Goal: Information Seeking & Learning: Learn about a topic

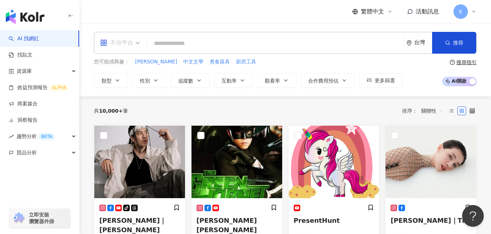
click at [126, 40] on div "不分平台" at bounding box center [116, 43] width 33 height 12
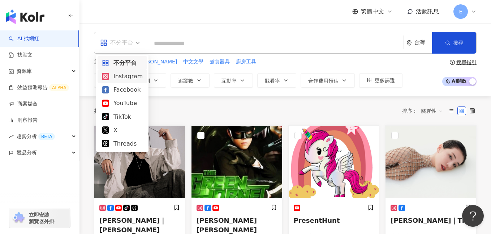
click at [126, 76] on div "Instagram" at bounding box center [122, 76] width 41 height 9
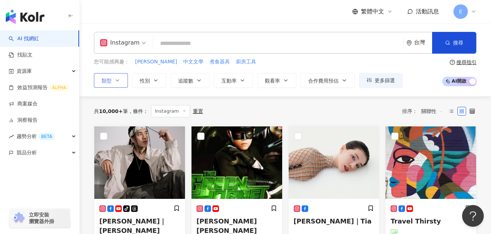
click at [116, 85] on button "類型" at bounding box center [111, 80] width 34 height 14
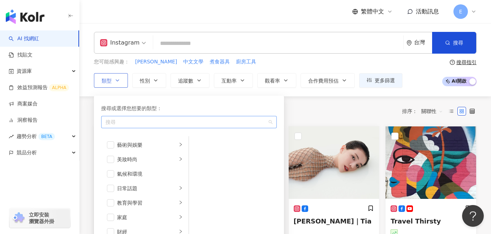
click at [144, 127] on div "搜尋" at bounding box center [189, 122] width 176 height 12
type input "*"
type input "**"
click at [176, 106] on div "搜尋或選擇您想要的類型：" at bounding box center [189, 108] width 176 height 8
click at [153, 123] on div "button" at bounding box center [185, 121] width 165 height 5
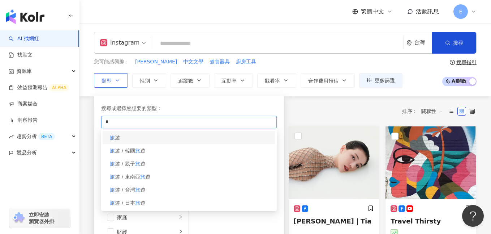
type input "*"
click at [137, 138] on div "旅 遊" at bounding box center [189, 137] width 173 height 13
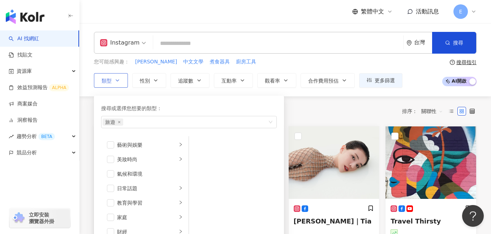
click at [211, 104] on div "搜尋或選擇您想要的類型：" at bounding box center [189, 108] width 176 height 8
click at [195, 121] on div "旅遊" at bounding box center [185, 121] width 165 height 7
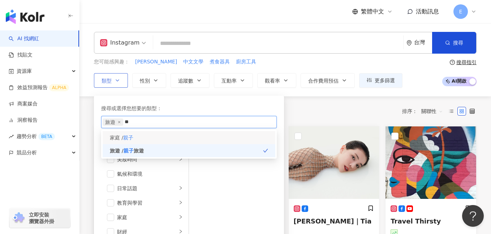
type input "**"
click at [150, 137] on div "家庭 / 親子" at bounding box center [189, 137] width 173 height 13
click at [199, 111] on div "搜尋或選擇您想要的類型：" at bounding box center [189, 108] width 176 height 8
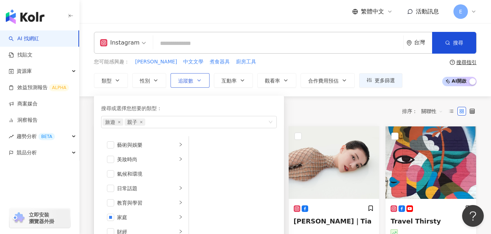
click at [188, 83] on span "追蹤數" at bounding box center [185, 81] width 15 height 6
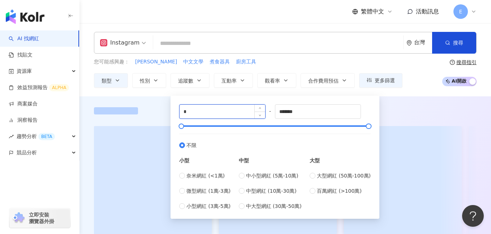
click at [223, 113] on input "*" at bounding box center [223, 112] width 86 height 14
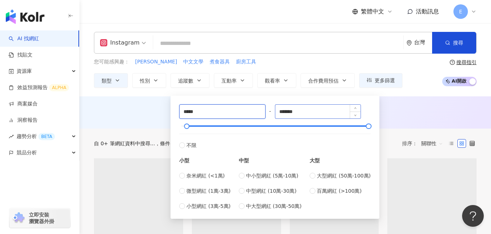
type input "*****"
click at [302, 109] on input "*******" at bounding box center [319, 112] width 86 height 14
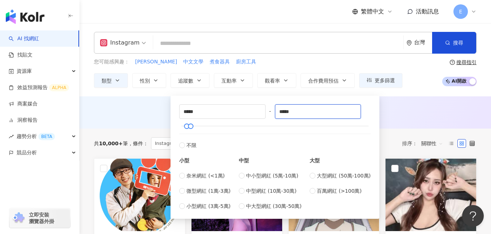
type input "*****"
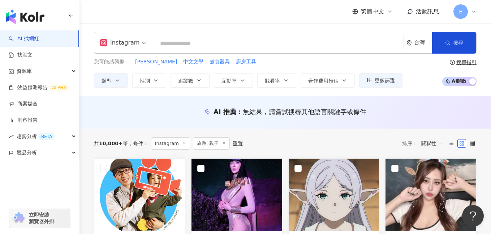
click at [395, 116] on div "AI 推薦 ： 無結果，請嘗試搜尋其他語言關鍵字或條件" at bounding box center [285, 111] width 383 height 9
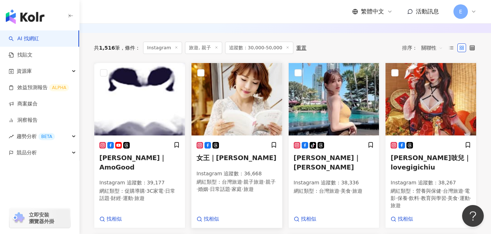
scroll to position [240, 0]
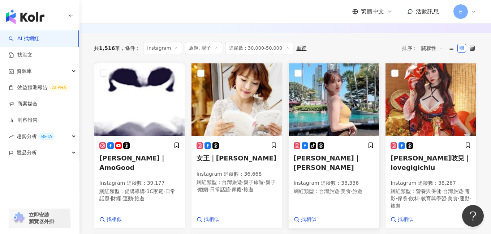
click at [312, 167] on h5 "Nina｜鄭綺" at bounding box center [334, 162] width 81 height 18
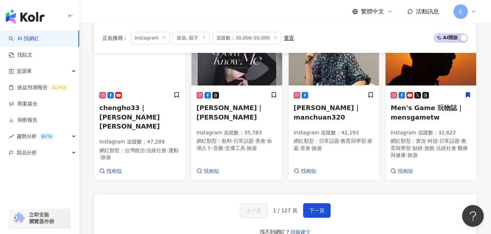
scroll to position [720, 0]
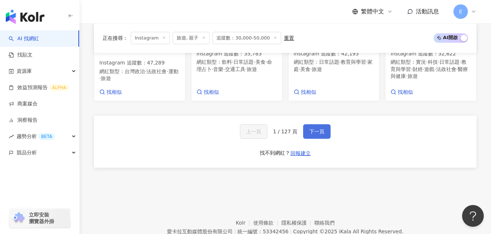
click at [312, 128] on span "下一頁" at bounding box center [317, 131] width 15 height 6
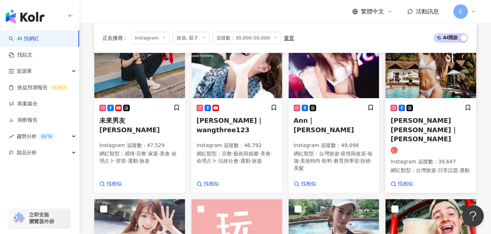
scroll to position [283, 0]
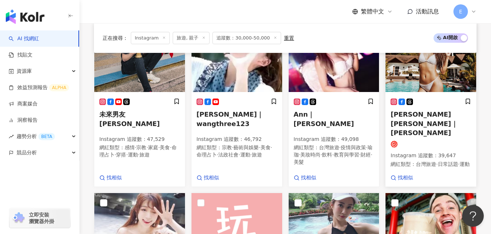
click at [448, 125] on div "Lynn 林昱｜Lynn Instagram 追蹤數 ： 39,647 網紅類型 ： 台灣旅遊 · 日常話題 · 運動" at bounding box center [431, 136] width 81 height 76
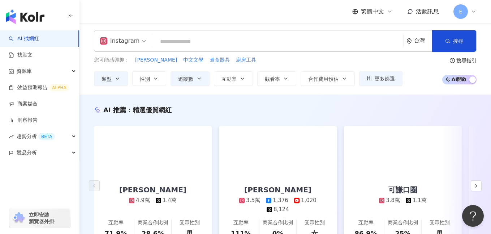
scroll to position [0, 0]
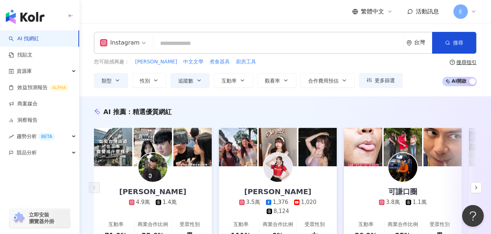
click at [174, 44] on input "search" at bounding box center [278, 44] width 244 height 14
click at [131, 47] on div "Instagram" at bounding box center [119, 43] width 39 height 12
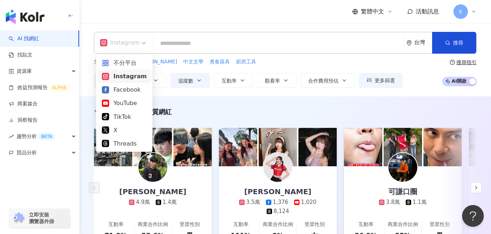
click at [174, 42] on input "search" at bounding box center [278, 44] width 244 height 14
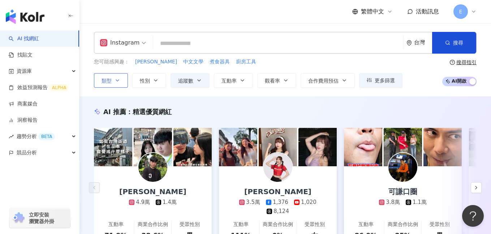
click at [114, 82] on button "類型" at bounding box center [111, 80] width 34 height 14
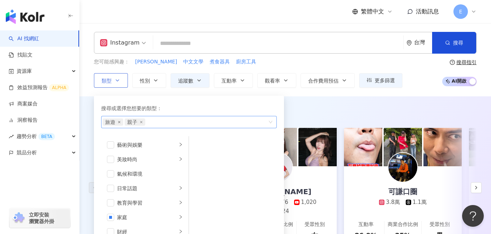
click at [119, 121] on icon "close" at bounding box center [119, 122] width 2 height 2
click at [120, 123] on icon "close" at bounding box center [119, 121] width 3 height 3
click at [136, 123] on div "button" at bounding box center [185, 121] width 165 height 5
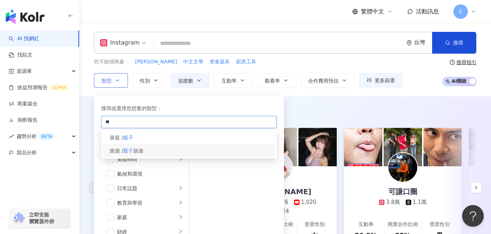
type input "**"
click at [125, 150] on mark "親子" at bounding box center [128, 151] width 10 height 6
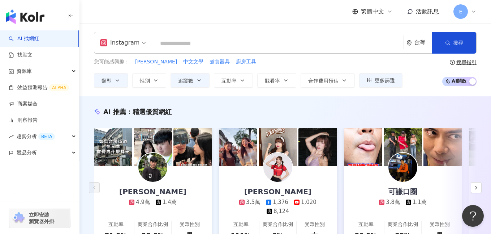
click at [333, 102] on div "AI 推薦 ： 精選優質網紅 賴Allen 4.9萬 1.4萬 互動率 71.9% 商業合作比例 28.6% 受眾性別 男 姵宸Peichen 3.5萬 1,…" at bounding box center [286, 184] width 412 height 177
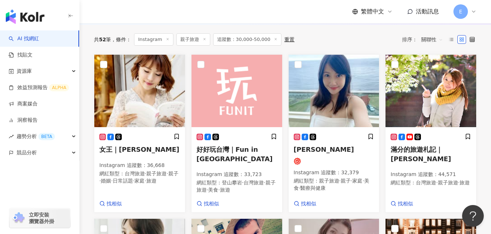
scroll to position [248, 0]
click at [358, 154] on h5 "楊子瑩 Miranda" at bounding box center [334, 149] width 81 height 9
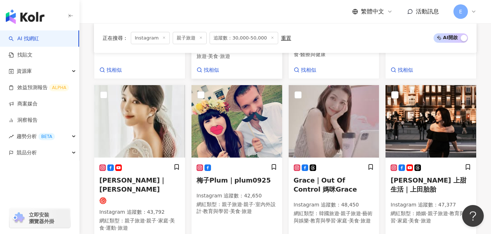
scroll to position [403, 0]
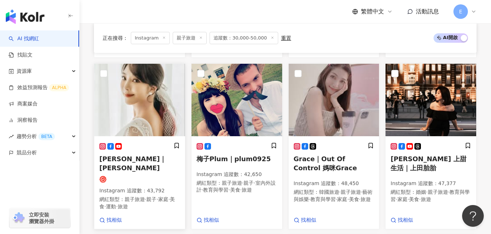
click at [146, 181] on div "李宓Mina｜李宓 Instagram 追蹤數 ： 43,792 網紅類型 ： 親子旅遊 · 親子 · 家庭 · 美食 · 運動 · 旅遊" at bounding box center [139, 179] width 81 height 74
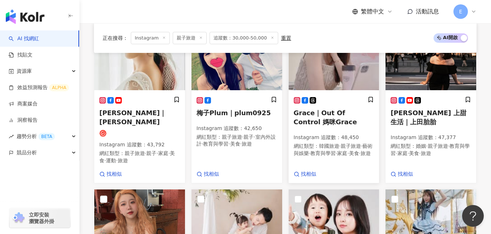
scroll to position [402, 0]
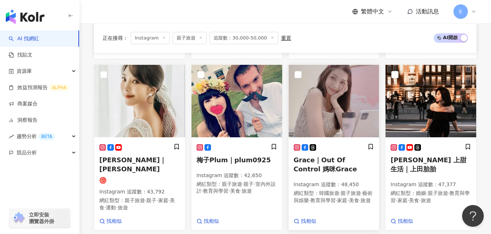
click at [319, 173] on h5 "Grace｜Out Of Control 媽咪Grace" at bounding box center [334, 164] width 81 height 18
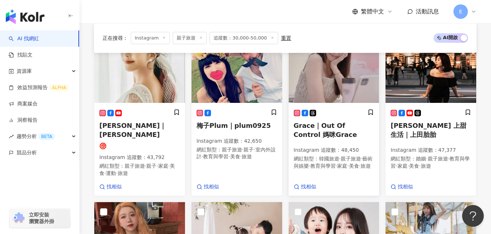
scroll to position [431, 0]
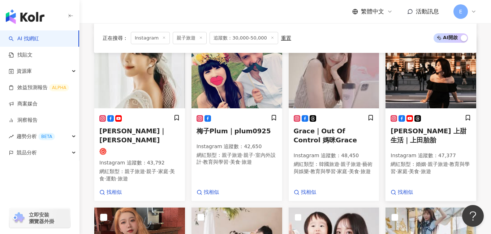
click at [442, 144] on h5 "上田太太 上甜生活｜上田胎胎" at bounding box center [431, 135] width 81 height 18
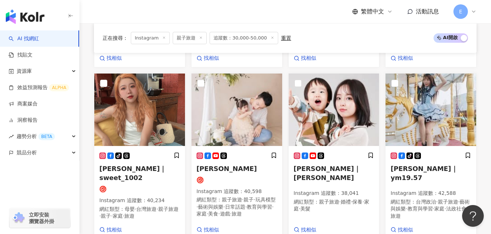
scroll to position [569, 0]
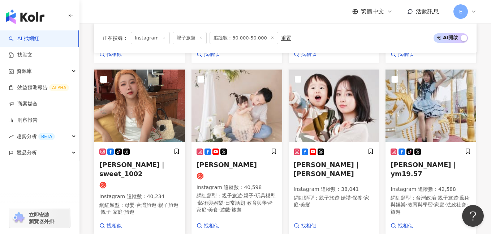
click at [163, 174] on h5 "恬恬｜sweet_1002" at bounding box center [139, 169] width 81 height 18
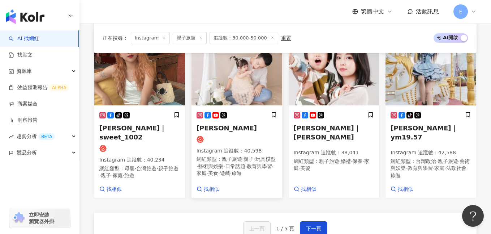
scroll to position [604, 0]
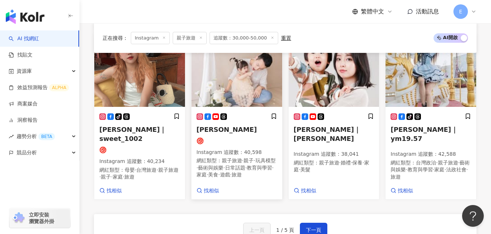
click at [247, 140] on div "張捷 Instagram 追蹤數 ： 40,598 網紅類型 ： 親子旅遊 · 親子 · 玩具模型 · 藝術與娛樂 · 日常話題 · 教育與學習 · 家庭 ·…" at bounding box center [237, 149] width 81 height 72
click at [337, 137] on h5 "早奈恵｜SANA" at bounding box center [334, 134] width 81 height 18
click at [411, 142] on div "tiktok-icon 張鳳如 LuLu｜ym19.57 Instagram 追蹤數 ： 42,588 網紅類型 ： 台灣政治 · 親子旅遊 · 藝術與娛樂 …" at bounding box center [431, 150] width 81 height 74
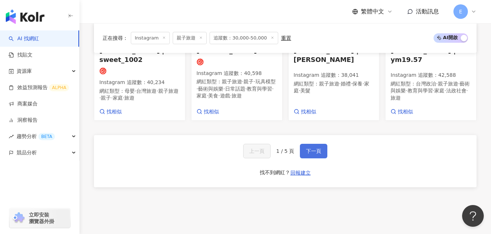
click at [310, 153] on span "下一頁" at bounding box center [313, 151] width 15 height 6
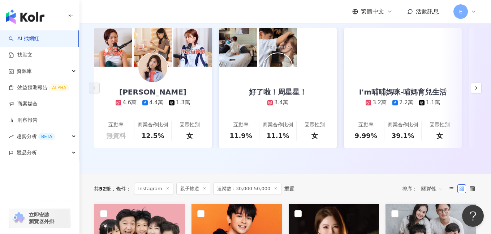
scroll to position [265, 0]
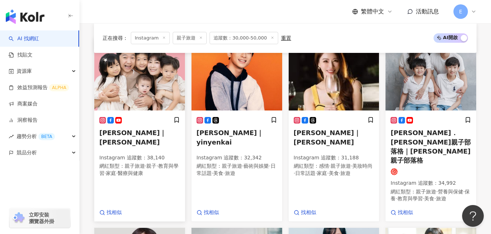
click at [140, 143] on div "茜茜｜屁寶 Instagram 追蹤數 ： 38,140 網紅類型 ： 親子旅遊 · 親子 · 教育與學習 · 家庭 · 醫療與健康" at bounding box center [139, 149] width 81 height 67
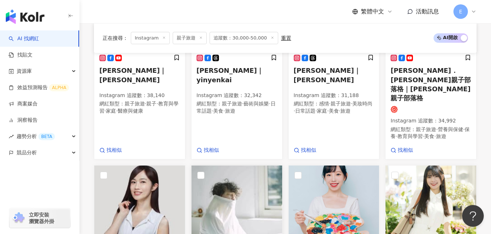
scroll to position [275, 0]
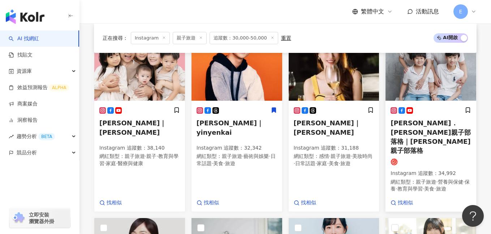
click at [403, 134] on span "陳瑜．鏞鏞甫甫親子部落格｜鏞鏞甫甫親子部落格" at bounding box center [431, 136] width 80 height 35
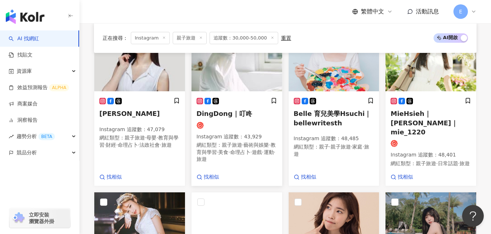
scroll to position [606, 0]
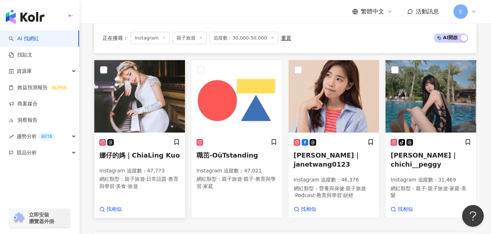
click at [145, 151] on span "娜仔的媽｜ChiaLing Kuo" at bounding box center [139, 155] width 81 height 8
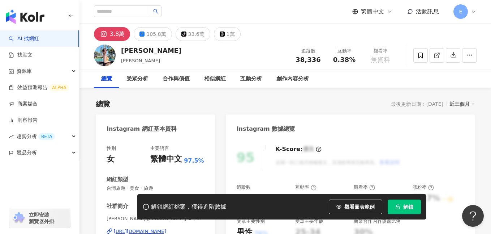
scroll to position [111, 0]
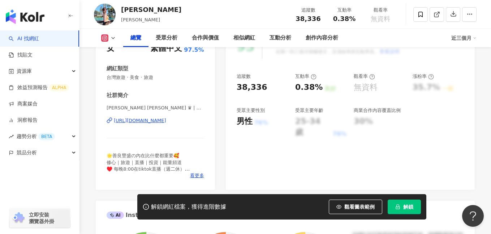
click at [166, 120] on div "https://www.instagram.com/nina_0111/" at bounding box center [140, 120] width 52 height 7
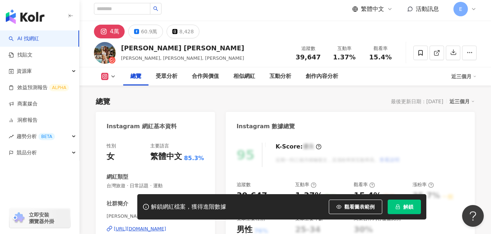
scroll to position [89, 0]
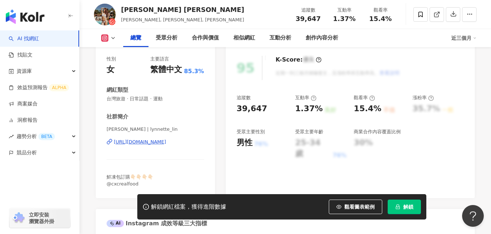
click at [152, 141] on div "https://www.instagram.com/lynnette_lin/" at bounding box center [140, 141] width 52 height 7
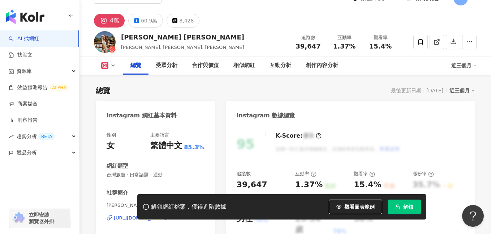
scroll to position [0, 0]
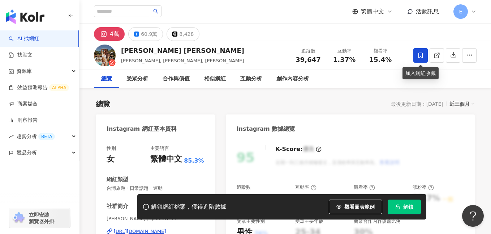
click at [419, 54] on icon at bounding box center [421, 54] width 4 height 5
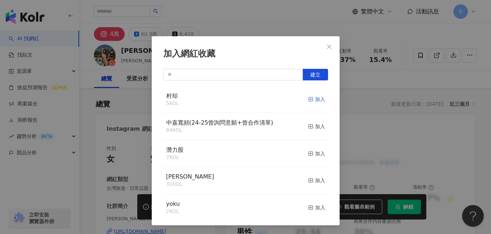
click at [308, 98] on div "加入" at bounding box center [316, 99] width 17 height 8
click at [370, 110] on div "加入網紅收藏 建立 村却 6 KOL 已加入 中嘉寬頻(24-25曾詢問意願+曾合作清單) 84 KOL 加入 潛力股 7 KOL 加入 松屋KOC 31 K…" at bounding box center [245, 117] width 491 height 234
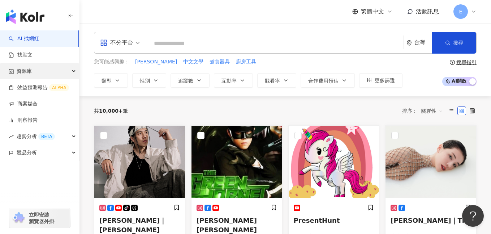
click at [69, 70] on div "資源庫" at bounding box center [39, 71] width 79 height 16
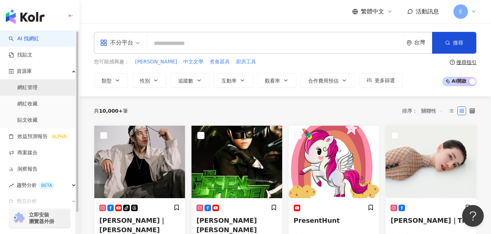
click at [38, 89] on link "網紅管理" at bounding box center [27, 87] width 20 height 7
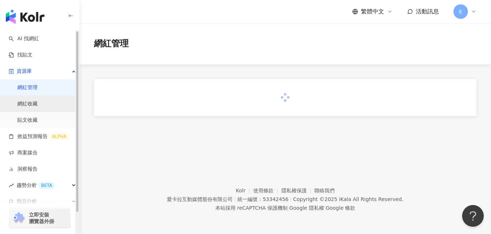
click at [38, 105] on link "網紅收藏" at bounding box center [27, 103] width 20 height 7
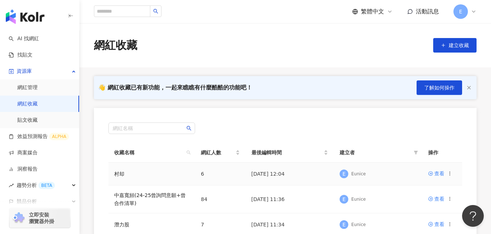
click at [138, 174] on td "村却" at bounding box center [151, 173] width 87 height 23
click at [121, 172] on link "村却" at bounding box center [119, 174] width 10 height 6
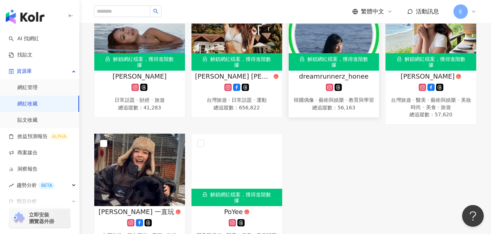
scroll to position [51, 0]
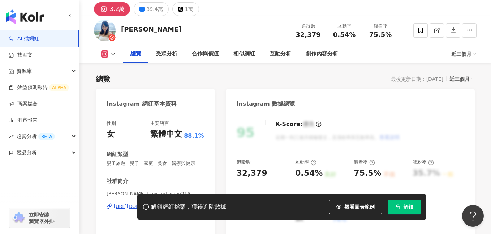
scroll to position [84, 0]
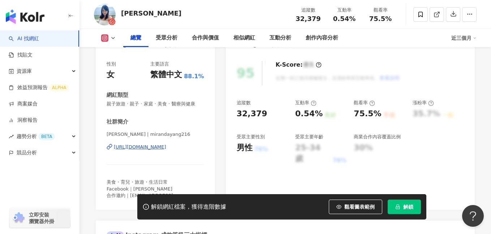
click at [152, 147] on div "https://www.instagram.com/mirandayang216/" at bounding box center [140, 147] width 52 height 7
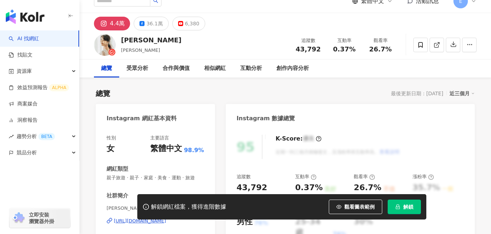
click at [165, 217] on div "[URL][DOMAIN_NAME]" at bounding box center [140, 220] width 52 height 7
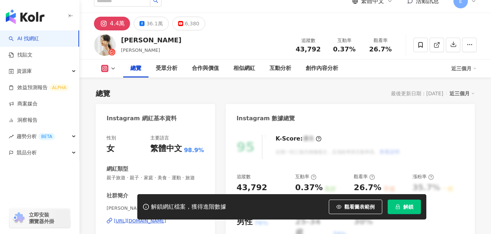
scroll to position [73, 0]
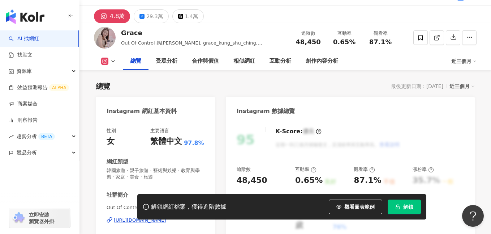
scroll to position [39, 0]
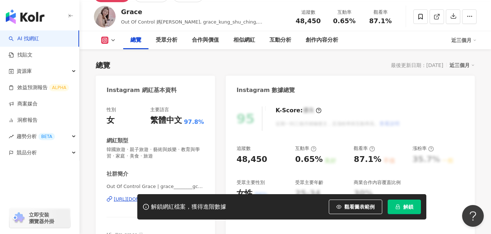
click at [120, 201] on div "解鎖網紅檔案，獲得進階數據 觀看圖表範例 解鎖" at bounding box center [245, 206] width 491 height 25
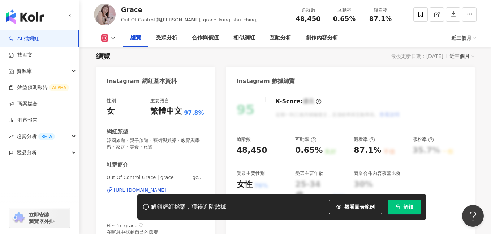
scroll to position [52, 0]
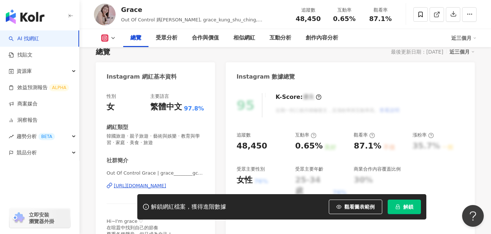
click at [128, 184] on div "https://www.instagram.com/grace________gchou/" at bounding box center [140, 185] width 52 height 7
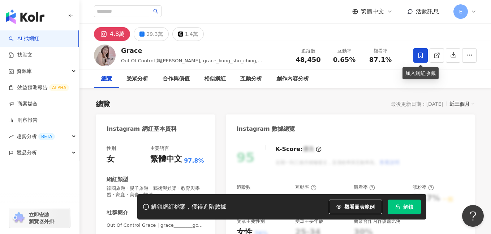
click at [418, 53] on icon at bounding box center [421, 55] width 7 height 7
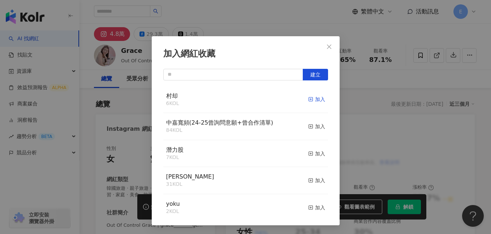
click at [309, 100] on div "加入" at bounding box center [316, 99] width 17 height 8
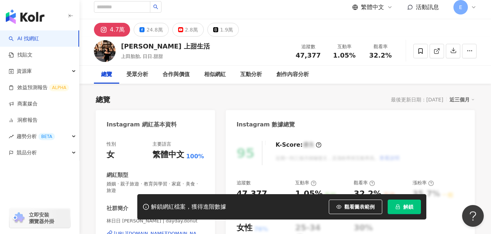
scroll to position [125, 0]
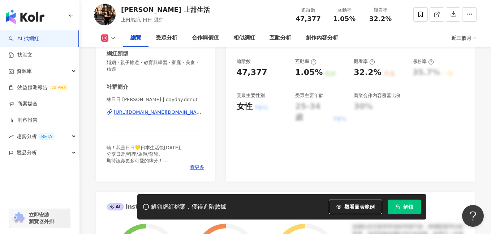
click at [151, 111] on div "[URL][DOMAIN_NAME][DOMAIN_NAME]" at bounding box center [159, 112] width 90 height 7
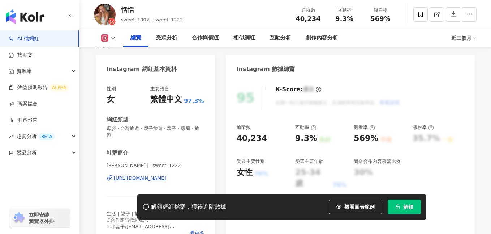
scroll to position [108, 0]
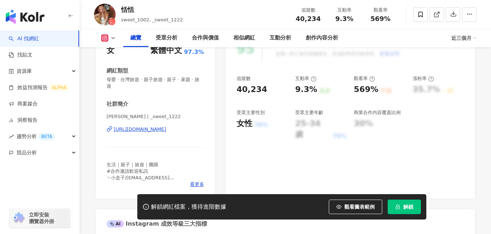
click at [158, 126] on div "[URL][DOMAIN_NAME]" at bounding box center [140, 129] width 52 height 7
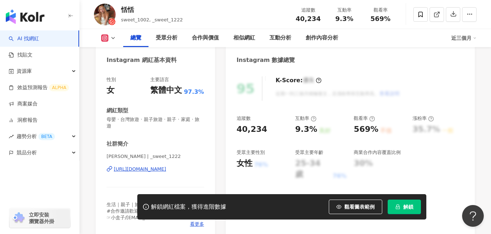
scroll to position [0, 0]
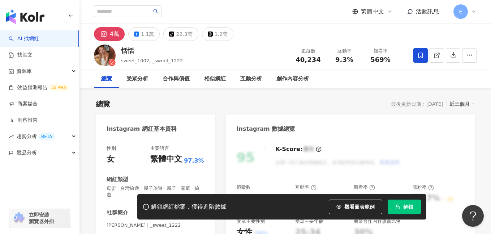
click at [416, 55] on span at bounding box center [421, 55] width 14 height 14
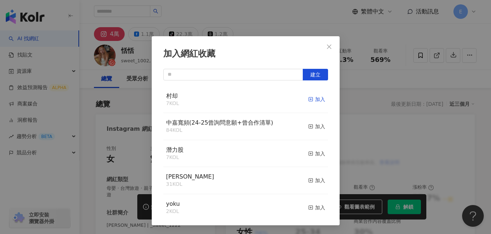
click at [314, 97] on div "加入" at bounding box center [316, 99] width 17 height 8
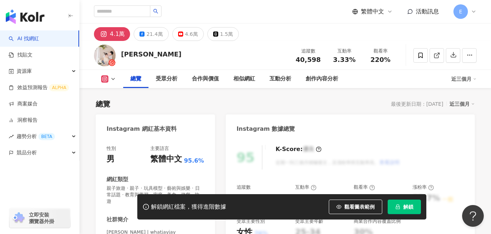
scroll to position [144, 0]
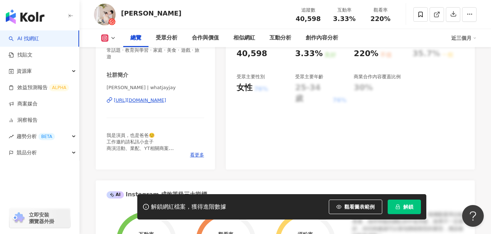
click at [146, 97] on div "[URL][DOMAIN_NAME]" at bounding box center [140, 100] width 52 height 7
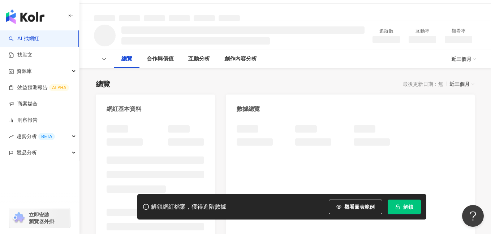
scroll to position [47, 0]
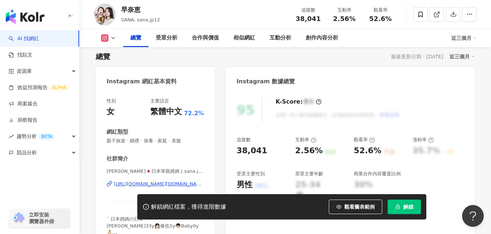
scroll to position [88, 0]
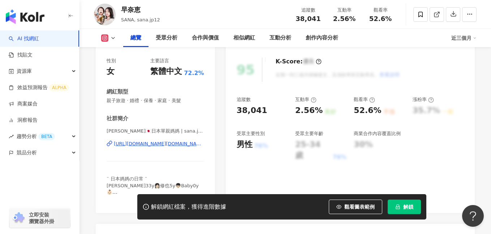
click at [164, 144] on div "[URL][DOMAIN_NAME][DOMAIN_NAME]" at bounding box center [159, 143] width 90 height 7
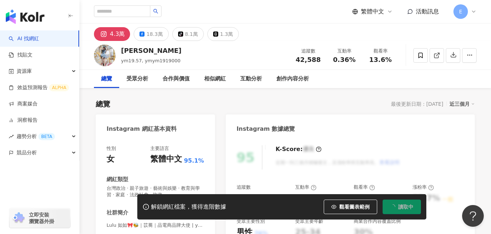
scroll to position [110, 0]
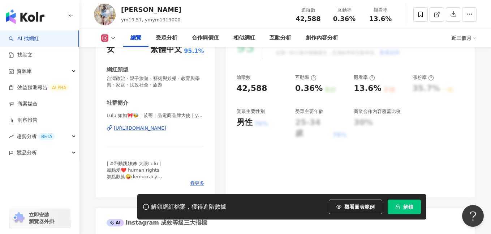
click at [158, 123] on div "Lulu 如如🎀🐝｜苡蕎｜品電商品牌大使 | ymym1919000 https://www.instagram.com/ymym1919000/" at bounding box center [156, 133] width 98 height 42
click at [158, 127] on div "https://www.instagram.com/ymym1919000/" at bounding box center [140, 128] width 52 height 7
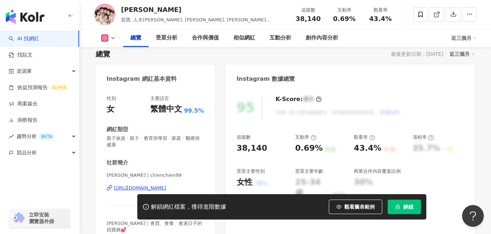
scroll to position [56, 0]
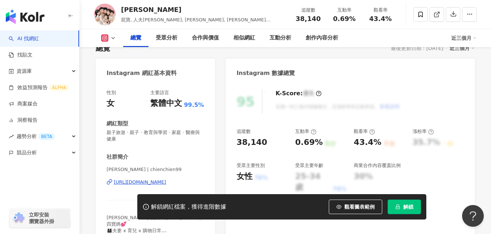
click at [151, 182] on div "[URL][DOMAIN_NAME]" at bounding box center [140, 182] width 52 height 7
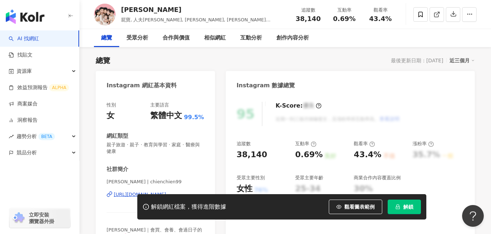
scroll to position [0, 0]
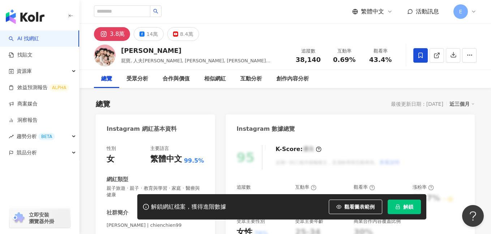
click at [418, 56] on icon at bounding box center [421, 55] width 7 height 7
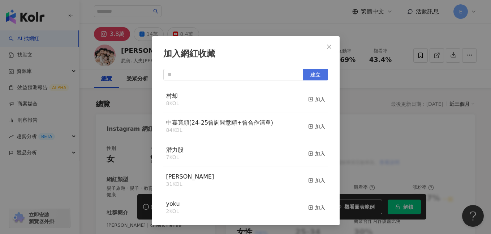
drag, startPoint x: 306, startPoint y: 96, endPoint x: 306, endPoint y: 80, distance: 16.3
click at [308, 96] on div "加入" at bounding box center [316, 99] width 17 height 8
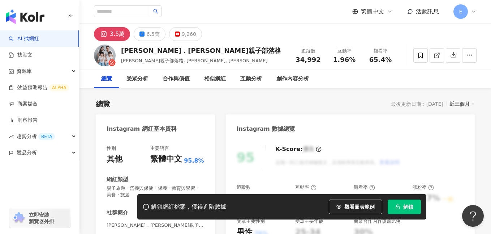
scroll to position [120, 0]
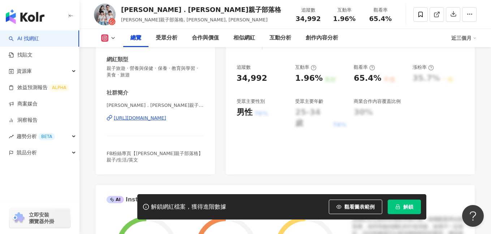
click at [166, 119] on div "[URL][DOMAIN_NAME]" at bounding box center [140, 118] width 52 height 7
